Goal: Navigation & Orientation: Find specific page/section

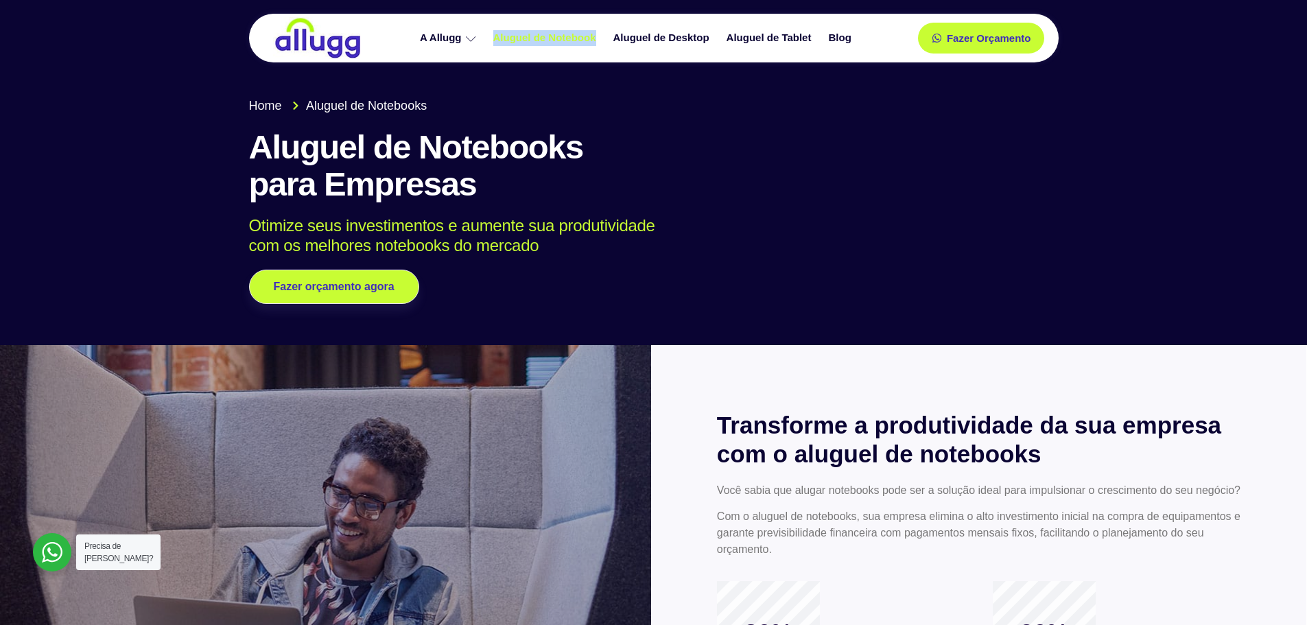
drag, startPoint x: 477, startPoint y: 19, endPoint x: 600, endPoint y: 32, distance: 124.2
click at [600, 32] on div "A Allugg Compromisso ESG Aluguel de Notebook Aluguel de Desktop Aluguel de Tabl…" at bounding box center [637, 38] width 518 height 49
copy ul "Compromisso ESG Aluguel de Notebook"
click at [612, 18] on div "A Allugg Compromisso ESG Aluguel de Notebook Aluguel de Desktop Aluguel de Tabl…" at bounding box center [637, 38] width 518 height 49
drag, startPoint x: 612, startPoint y: 23, endPoint x: 717, endPoint y: 37, distance: 105.9
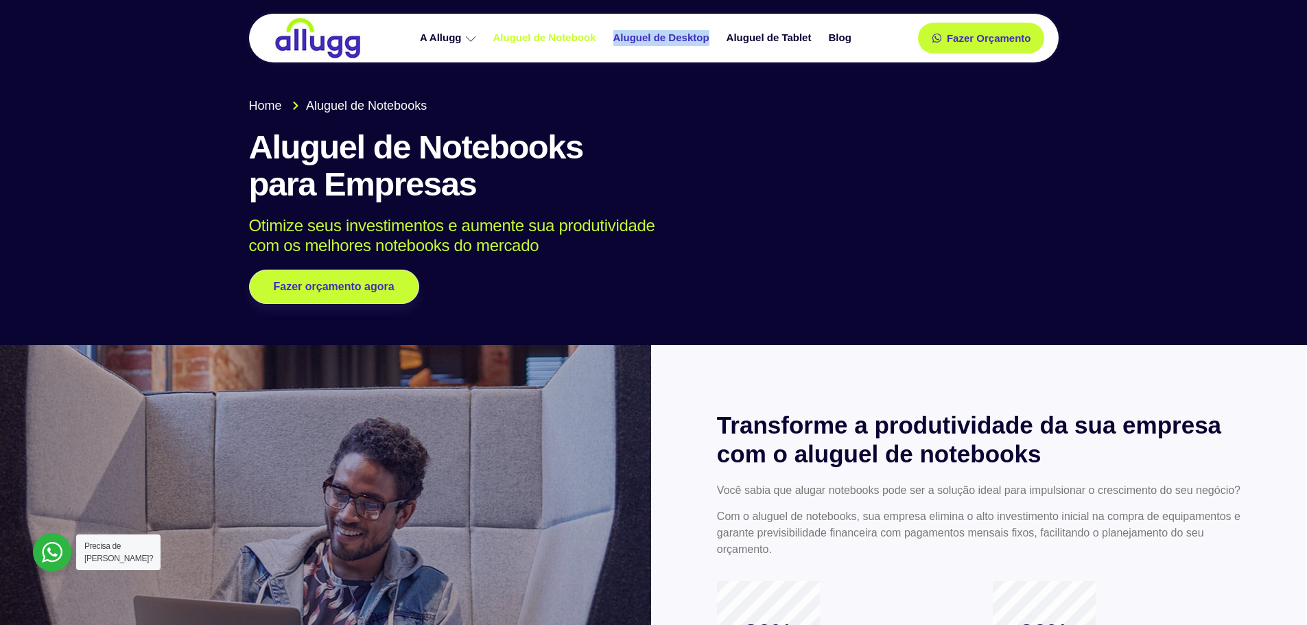
click at [717, 37] on div "A Allugg Compromisso ESG Aluguel de Notebook Aluguel de Desktop Aluguel de Tabl…" at bounding box center [637, 38] width 518 height 49
copy link "Aluguel de Desktop"
click at [718, 20] on div "A Allugg Compromisso ESG Aluguel de Notebook Aluguel de Desktop Aluguel de Tabl…" at bounding box center [637, 38] width 518 height 49
drag, startPoint x: 721, startPoint y: 21, endPoint x: 848, endPoint y: 1, distance: 128.4
click at [817, 26] on div "A Allugg Compromisso ESG Aluguel de Notebook Aluguel de Desktop Aluguel de Tabl…" at bounding box center [637, 38] width 518 height 49
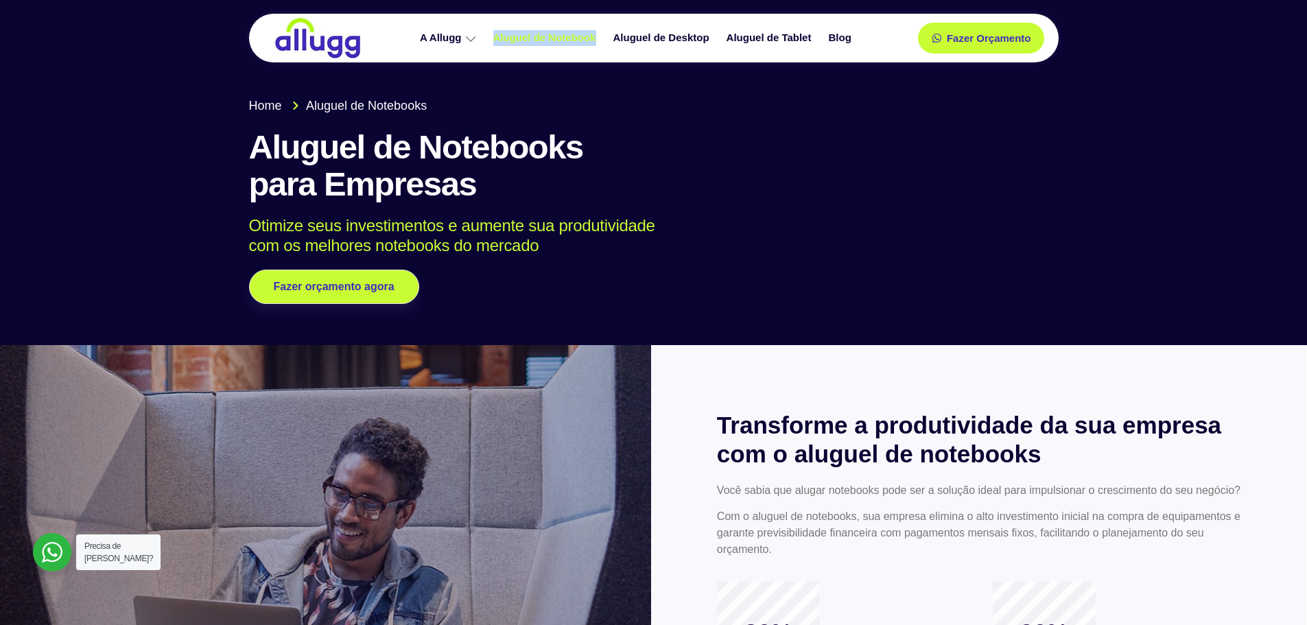
drag, startPoint x: 484, startPoint y: 50, endPoint x: 597, endPoint y: 49, distance: 112.5
click at [597, 49] on div "A Allugg Compromisso ESG Aluguel de Notebook Aluguel de Desktop Aluguel de Tabl…" at bounding box center [637, 38] width 518 height 49
copy ul "Compromisso ESG Aluguel de Notebook"
drag, startPoint x: 726, startPoint y: 21, endPoint x: 603, endPoint y: 21, distance: 122.8
click at [603, 21] on div "A Allugg Compromisso ESG Aluguel de Notebook Aluguel de Desktop Aluguel de Tabl…" at bounding box center [637, 38] width 518 height 49
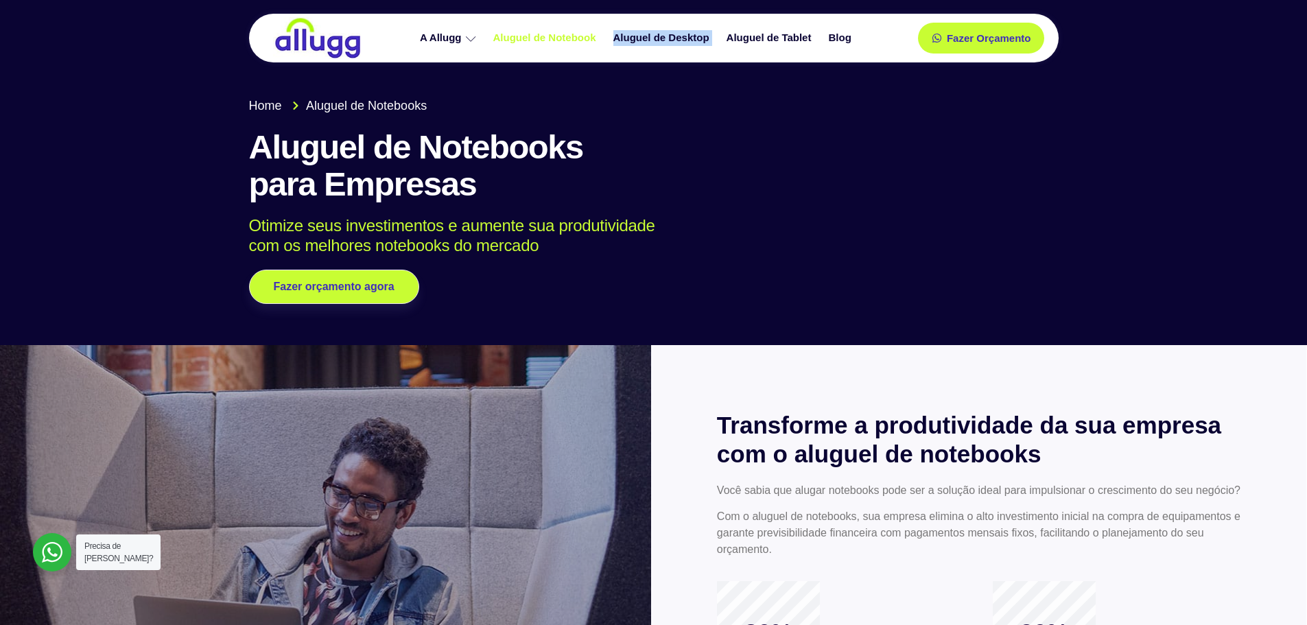
copy ul "Aluguel de Desktop"
click at [826, 19] on div "A Allugg Compromisso ESG Aluguel de Notebook Aluguel de Desktop Aluguel de Tabl…" at bounding box center [637, 38] width 518 height 49
drag, startPoint x: 821, startPoint y: 25, endPoint x: 724, endPoint y: 27, distance: 97.5
click at [724, 27] on div "A Allugg Compromisso ESG Aluguel de Notebook Aluguel de Desktop Aluguel de Tabl…" at bounding box center [637, 38] width 518 height 49
copy ul "Aluguel de Tablet"
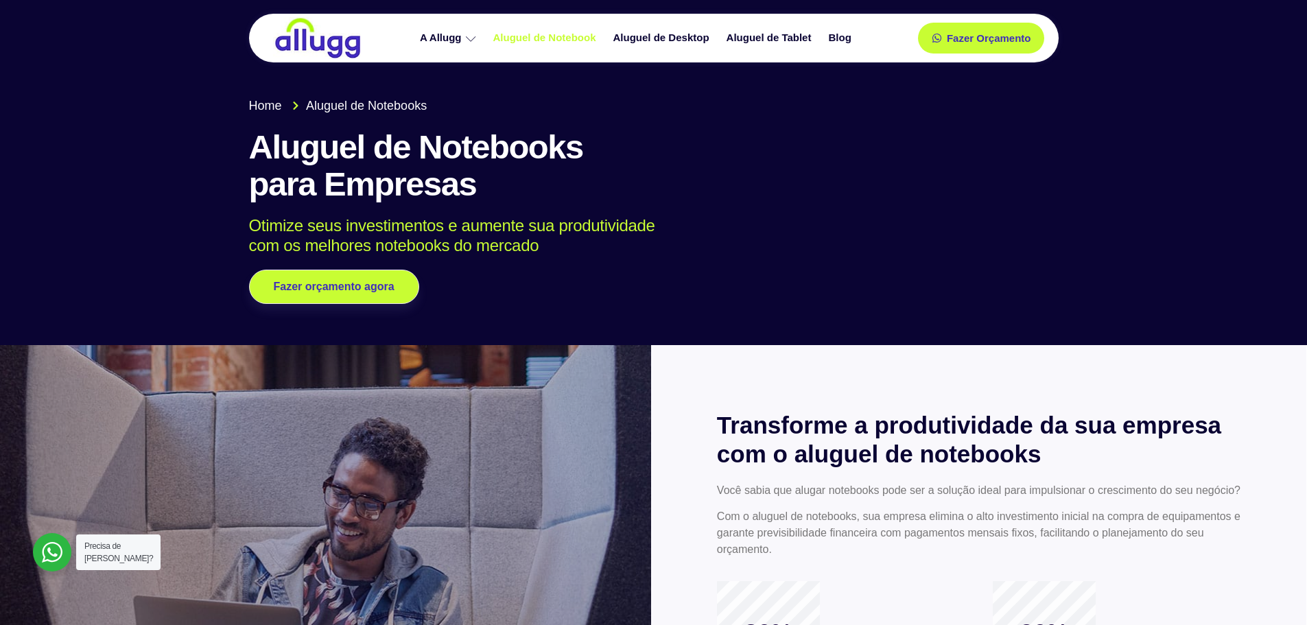
click at [746, 165] on h1 "Aluguel de Notebooks para Empresas" at bounding box center [654, 166] width 810 height 74
